Goal: Task Accomplishment & Management: Use online tool/utility

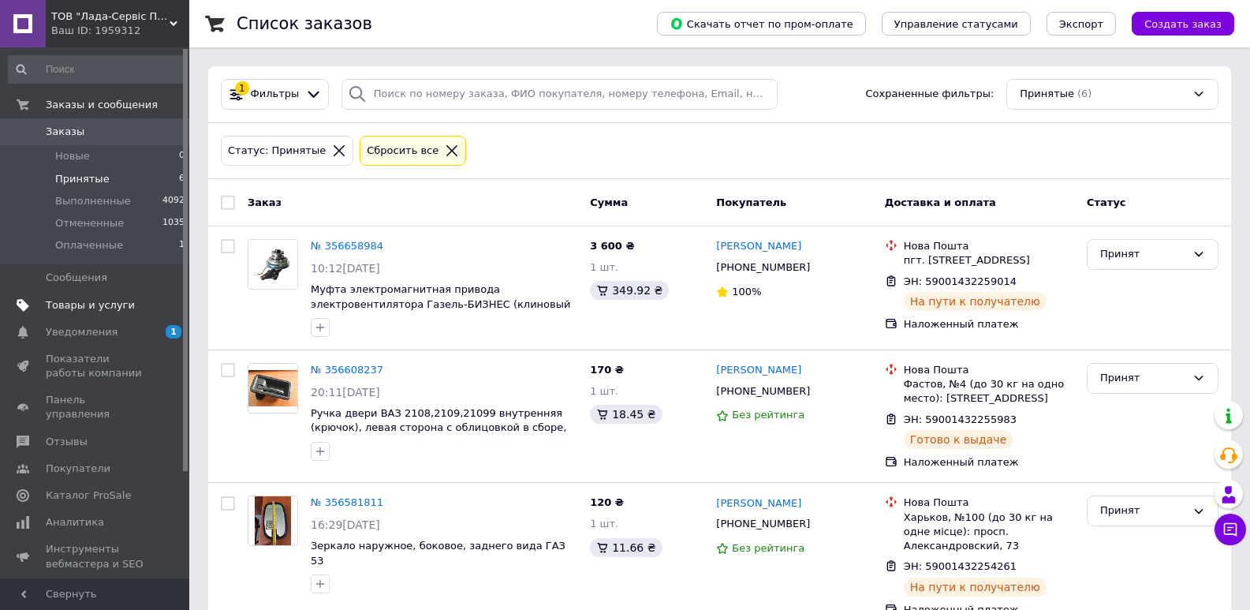
click at [62, 308] on span "Товары и услуги" at bounding box center [90, 305] width 89 height 14
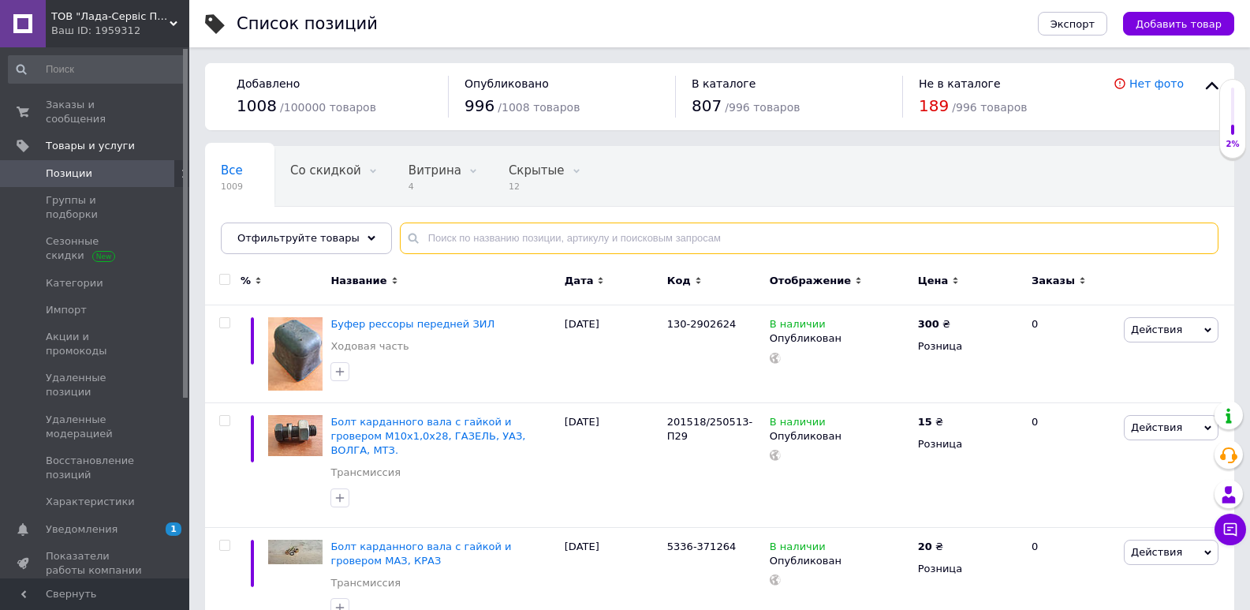
click at [596, 235] on input "text" at bounding box center [809, 238] width 819 height 32
type input "16,3802"
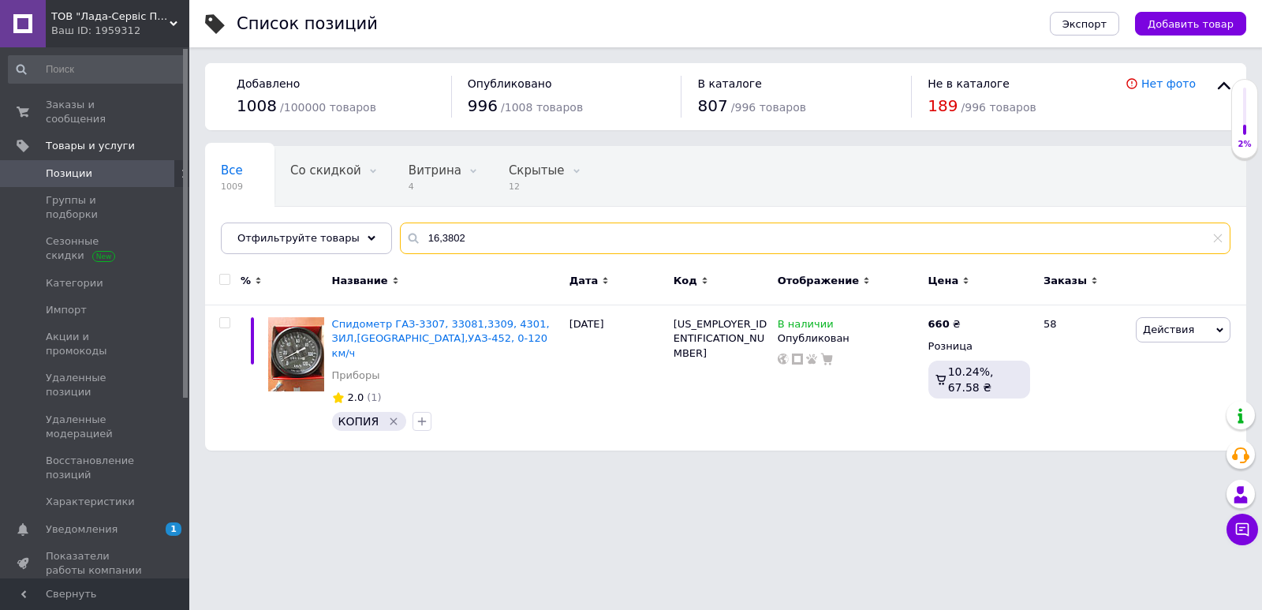
drag, startPoint x: 495, startPoint y: 244, endPoint x: 394, endPoint y: 244, distance: 101.8
click at [400, 244] on div "16,3802" at bounding box center [815, 238] width 831 height 32
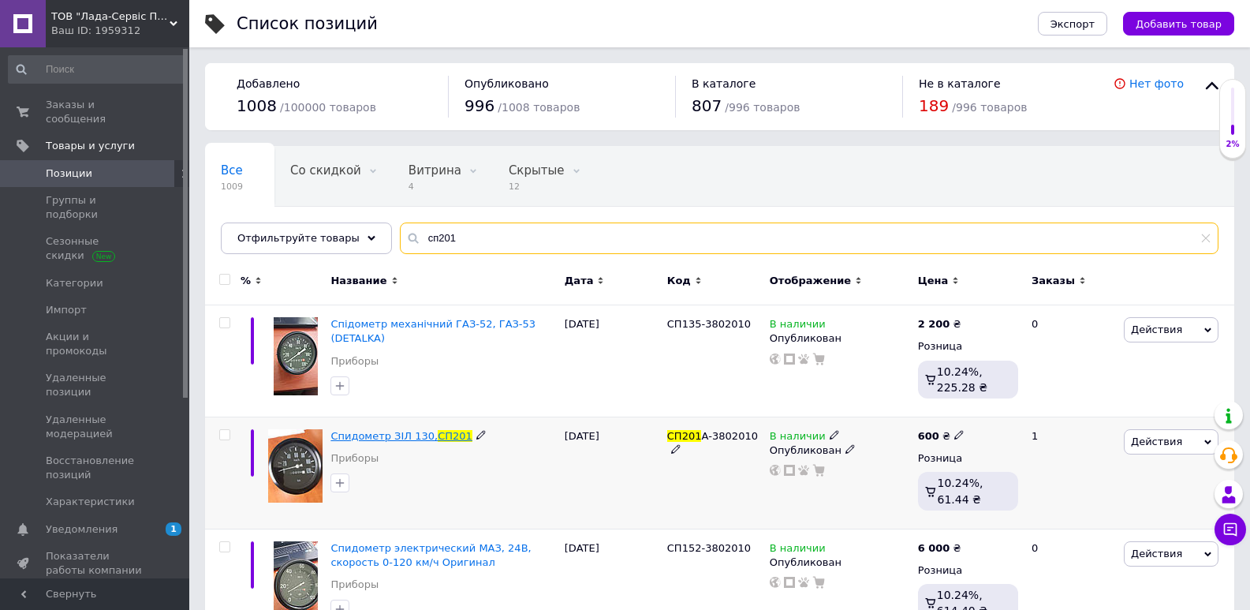
type input "сп201"
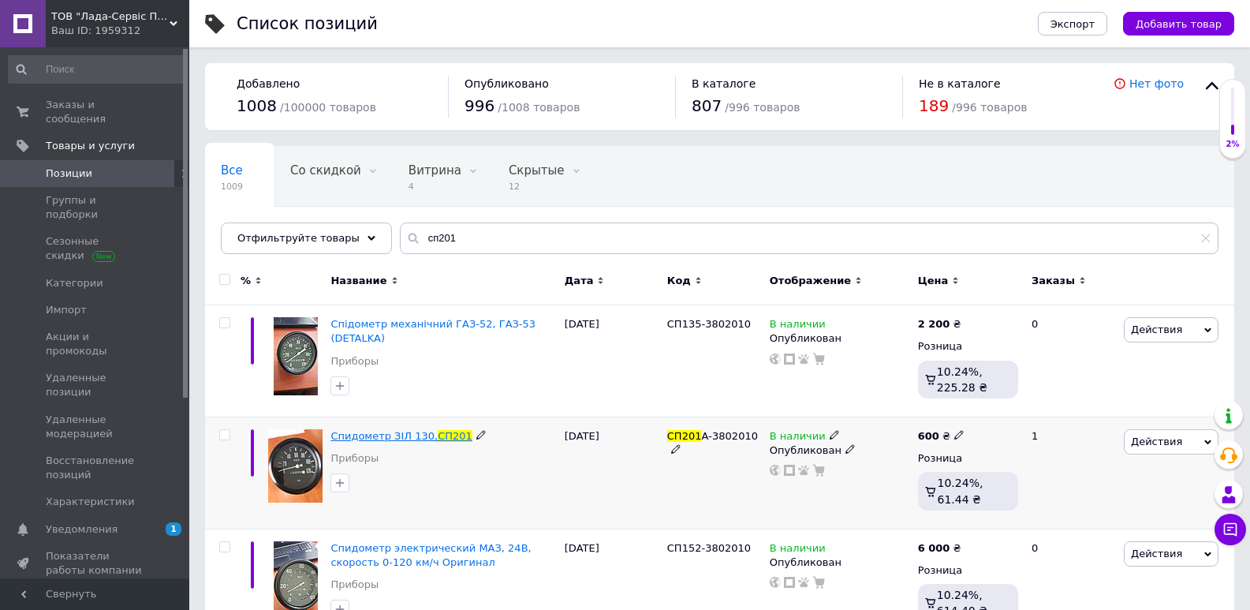
click at [419, 437] on span "Спидометр ЗІЛ 130," at bounding box center [384, 436] width 107 height 12
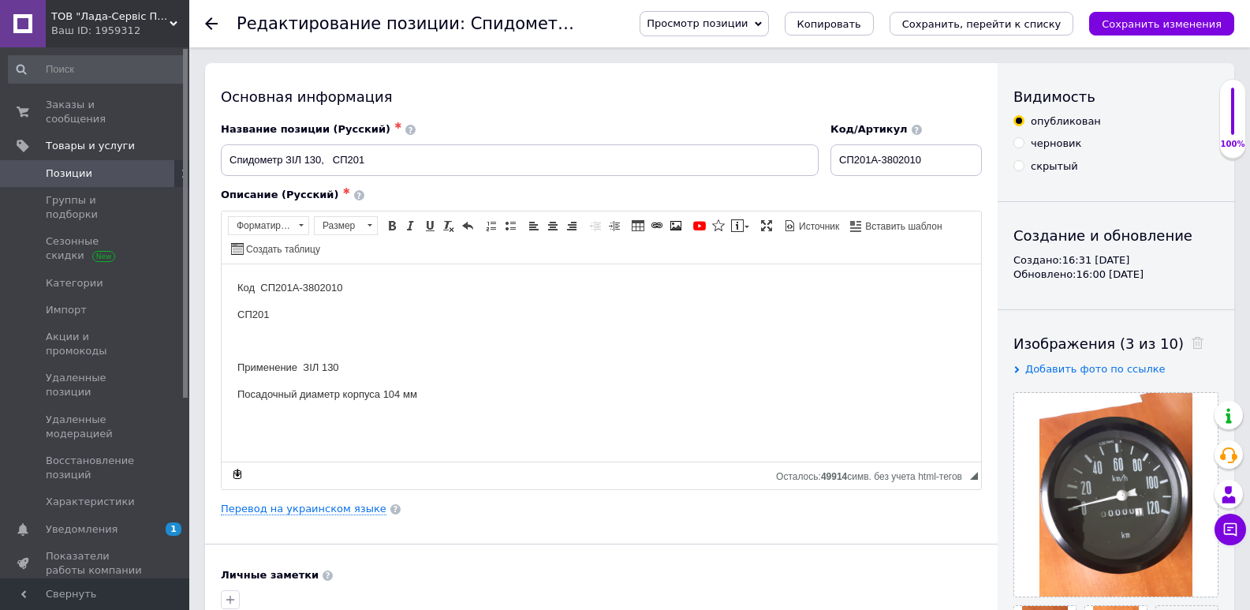
click at [209, 23] on use at bounding box center [211, 23] width 13 height 13
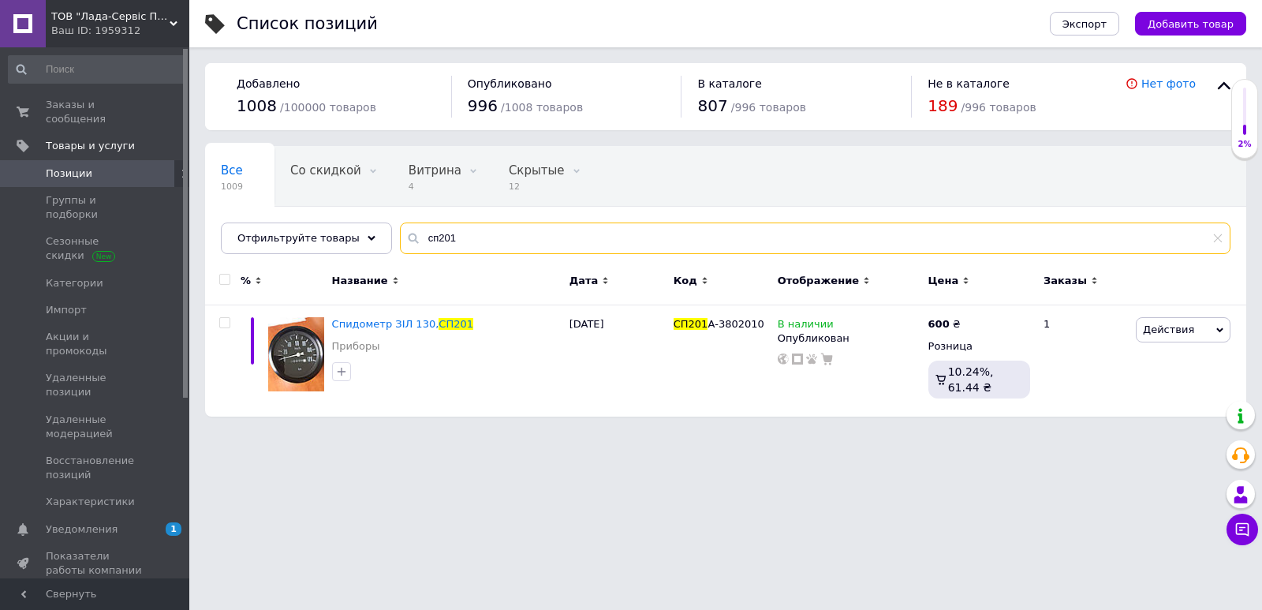
drag, startPoint x: 443, startPoint y: 241, endPoint x: 402, endPoint y: 242, distance: 40.2
click at [404, 242] on input "сп201" at bounding box center [815, 238] width 831 height 32
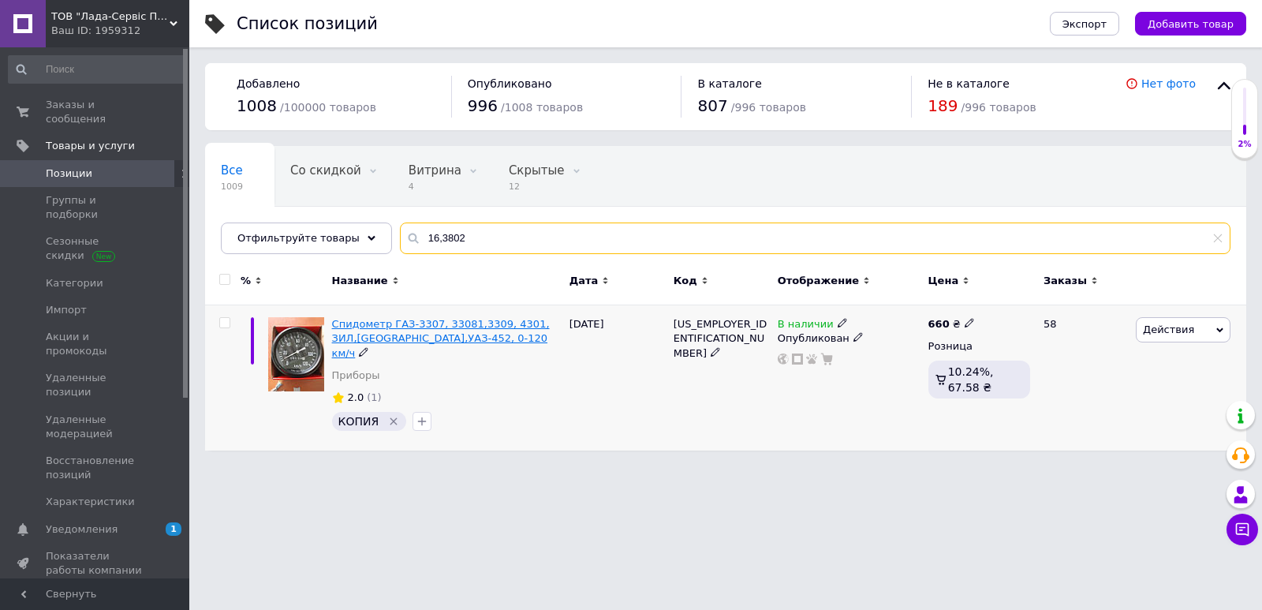
type input "16,3802"
click at [365, 323] on span "Спидометр ГАЗ-3307, 33081,3309, 4301, ЗИЛ,[GEOGRAPHIC_DATA],УАЗ-452, 0-120 км/ч" at bounding box center [441, 338] width 218 height 40
